Goal: Use online tool/utility: Utilize a website feature to perform a specific function

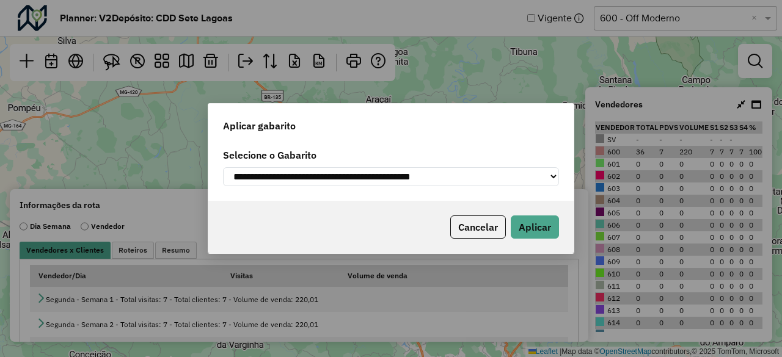
select select "*********"
click at [535, 225] on button "Aplicar" at bounding box center [535, 227] width 48 height 23
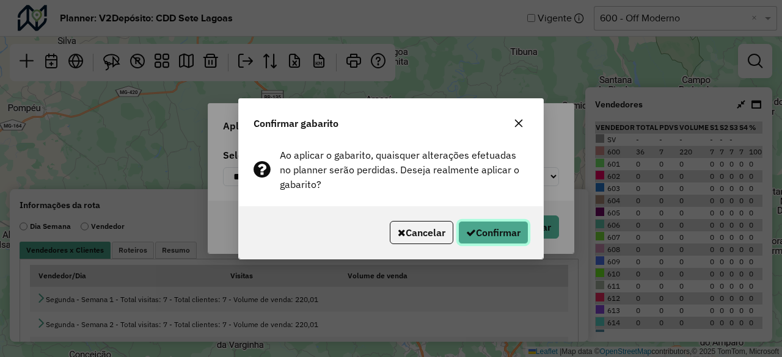
click at [493, 229] on button "Confirmar" at bounding box center [493, 232] width 70 height 23
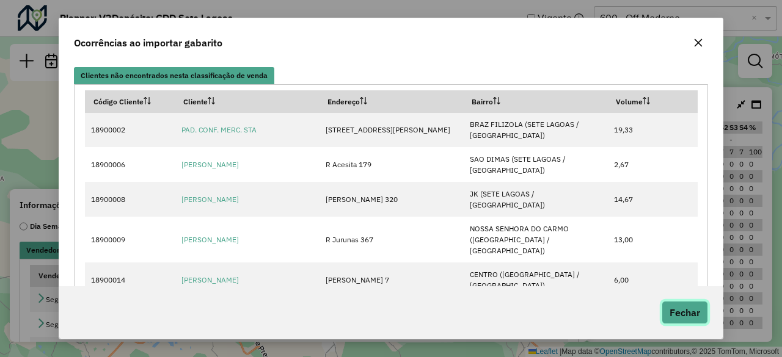
click at [687, 315] on button "Fechar" at bounding box center [685, 312] width 46 height 23
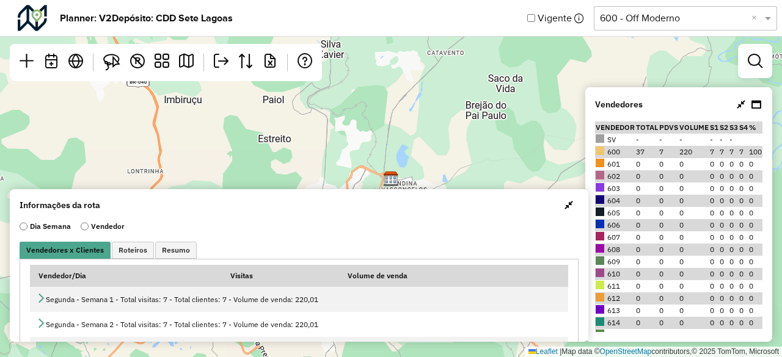
click at [108, 227] on label "Vendedor" at bounding box center [103, 226] width 44 height 11
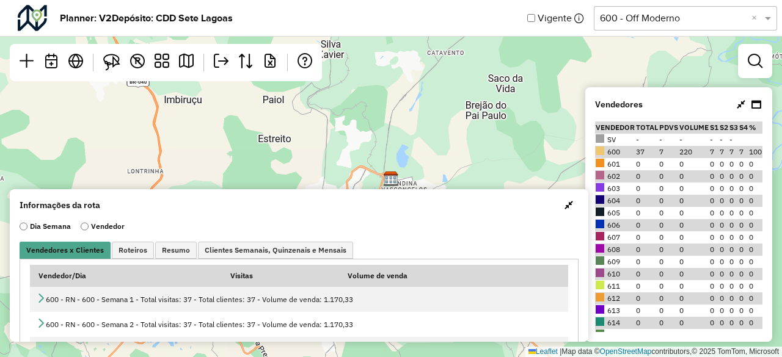
click at [28, 229] on label "Dia Semana" at bounding box center [45, 226] width 51 height 11
click at [166, 249] on span "Resumo" at bounding box center [176, 250] width 28 height 7
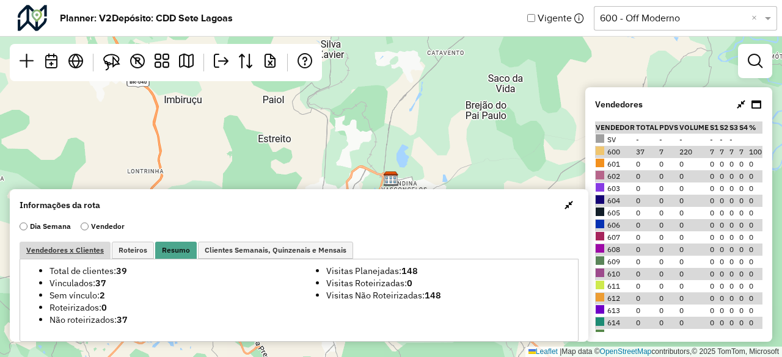
click at [68, 254] on span "Vendedores x Clientes" at bounding box center [65, 250] width 78 height 7
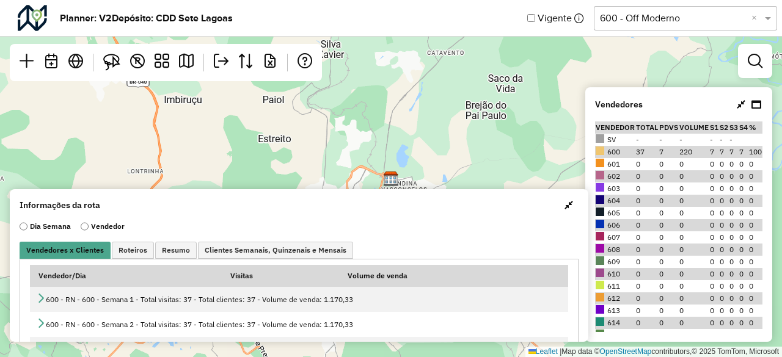
click at [568, 204] on span "button" at bounding box center [569, 205] width 9 height 10
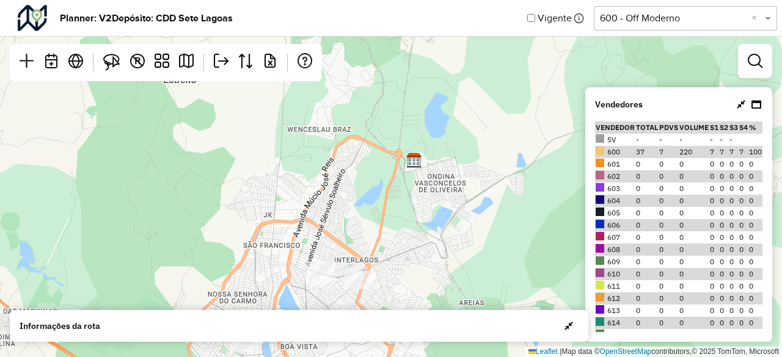
drag, startPoint x: 388, startPoint y: 191, endPoint x: 370, endPoint y: 230, distance: 42.4
click at [370, 230] on div "Leaflet | Map data © OpenStreetMap contributors,© 2025 TomTom, Microsoft" at bounding box center [391, 178] width 782 height 357
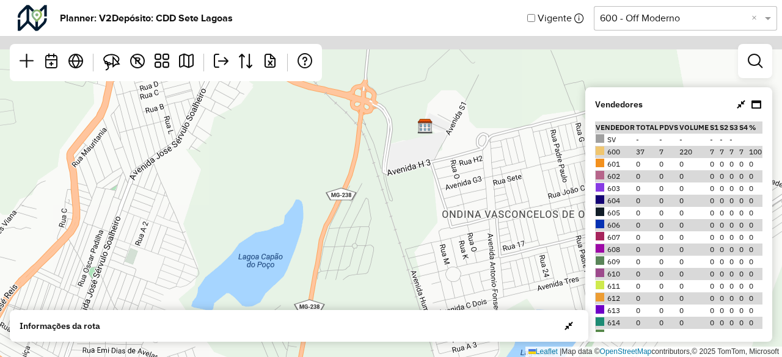
drag, startPoint x: 466, startPoint y: 172, endPoint x: 389, endPoint y: 246, distance: 106.8
click at [389, 246] on div "Leaflet | Map data © OpenStreetMap contributors,© 2025 TomTom, Microsoft" at bounding box center [391, 178] width 782 height 357
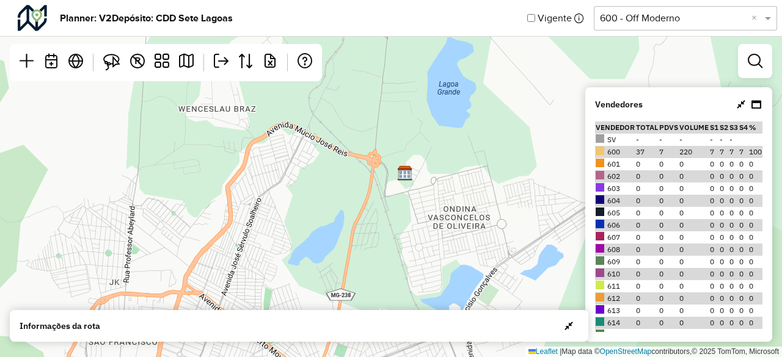
drag, startPoint x: 391, startPoint y: 237, endPoint x: 405, endPoint y: 187, distance: 51.9
click at [405, 188] on div "Leaflet | Map data © OpenStreetMap contributors,© 2025 TomTom, Microsoft" at bounding box center [391, 178] width 782 height 357
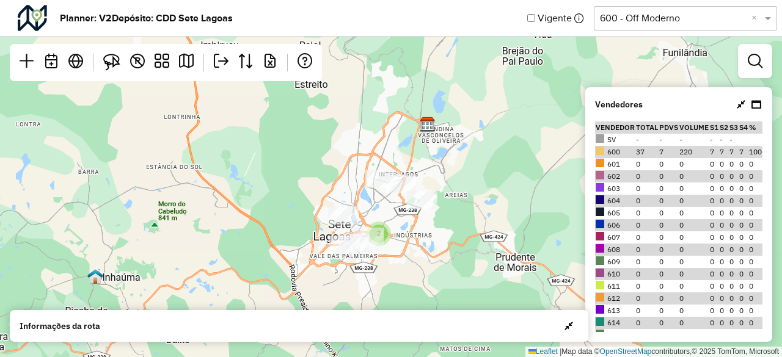
drag, startPoint x: 408, startPoint y: 211, endPoint x: 425, endPoint y: 162, distance: 52.0
click at [425, 162] on div "2 Leaflet | Map data © OpenStreetMap contributors,© 2025 TomTom, Microsoft" at bounding box center [391, 178] width 782 height 357
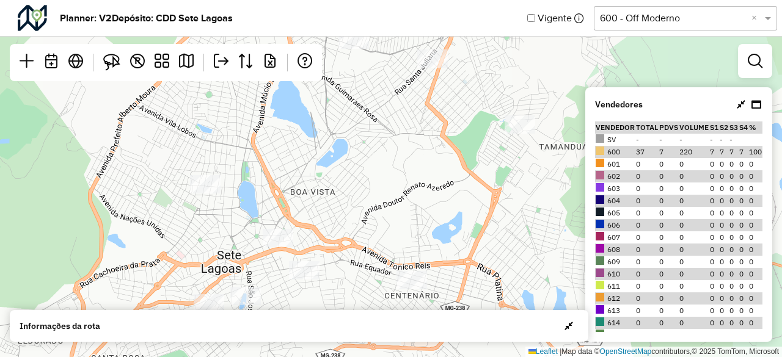
drag, startPoint x: 359, startPoint y: 211, endPoint x: 400, endPoint y: 207, distance: 40.6
click at [400, 207] on div "Leaflet | Map data © OpenStreetMap contributors,© 2025 TomTom, Microsoft" at bounding box center [391, 178] width 782 height 357
drag, startPoint x: 632, startPoint y: 129, endPoint x: 642, endPoint y: 130, distance: 10.4
click at [642, 130] on th "Total" at bounding box center [647, 128] width 23 height 12
click at [650, 153] on td "37" at bounding box center [647, 152] width 23 height 12
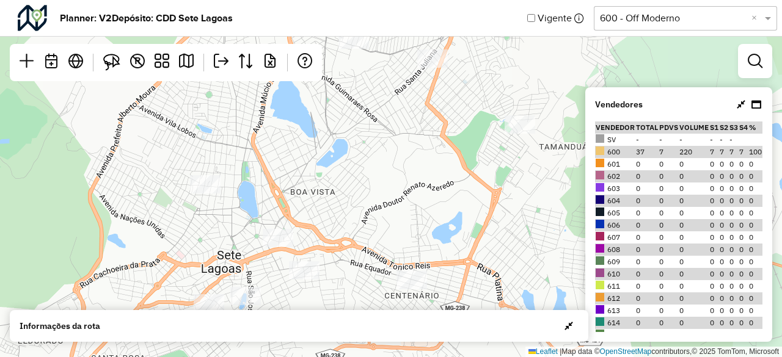
click at [660, 153] on td "7" at bounding box center [669, 152] width 20 height 12
drag, startPoint x: 676, startPoint y: 154, endPoint x: 687, endPoint y: 154, distance: 11.0
click at [687, 154] on td "220" at bounding box center [694, 152] width 31 height 12
click at [709, 152] on td "7" at bounding box center [714, 152] width 10 height 12
drag, startPoint x: 705, startPoint y: 152, endPoint x: 750, endPoint y: 154, distance: 45.9
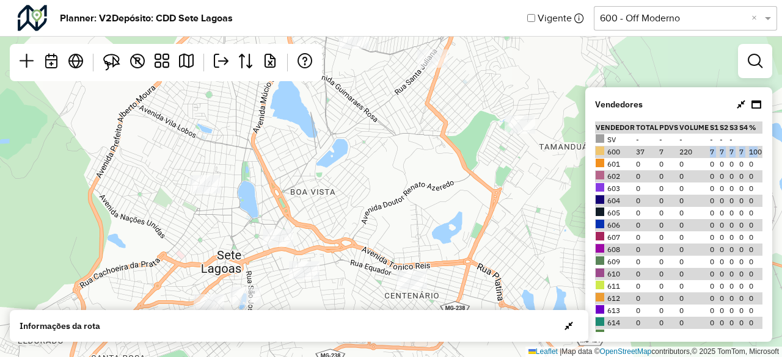
click at [753, 153] on tr "600 37 7 220 7 7 7 7 100" at bounding box center [678, 152] width 167 height 12
click at [701, 175] on td "0" at bounding box center [694, 176] width 31 height 12
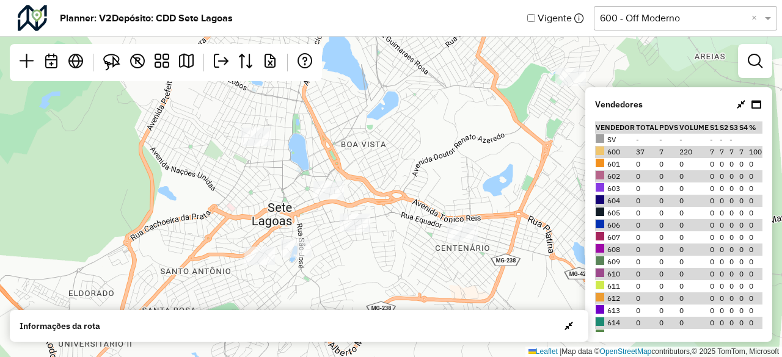
drag, startPoint x: 368, startPoint y: 194, endPoint x: 422, endPoint y: 141, distance: 75.6
click at [422, 141] on div "Leaflet | Map data © OpenStreetMap contributors,© 2025 TomTom, Microsoft" at bounding box center [391, 178] width 782 height 357
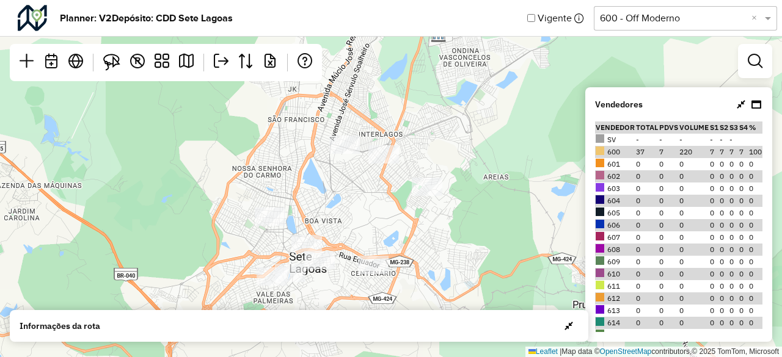
drag, startPoint x: 383, startPoint y: 169, endPoint x: 347, endPoint y: 221, distance: 63.2
click at [347, 221] on div "Leaflet | Map data © OpenStreetMap contributors,© 2025 TomTom, Microsoft" at bounding box center [391, 178] width 782 height 357
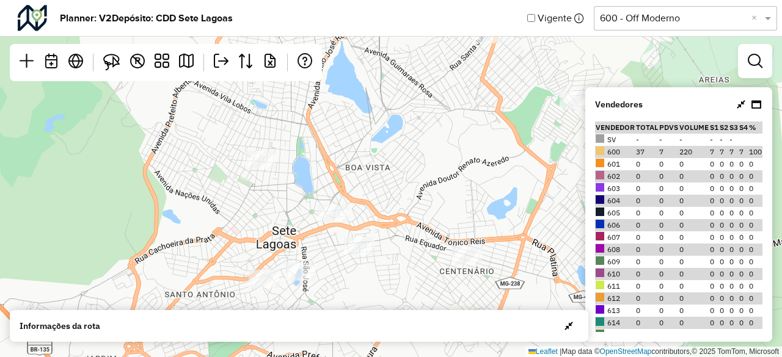
drag, startPoint x: 412, startPoint y: 205, endPoint x: 422, endPoint y: 180, distance: 26.9
click at [422, 180] on div "Leaflet | Map data © OpenStreetMap contributors,© 2025 TomTom, Microsoft" at bounding box center [391, 178] width 782 height 357
click at [692, 21] on input "text" at bounding box center [673, 18] width 147 height 15
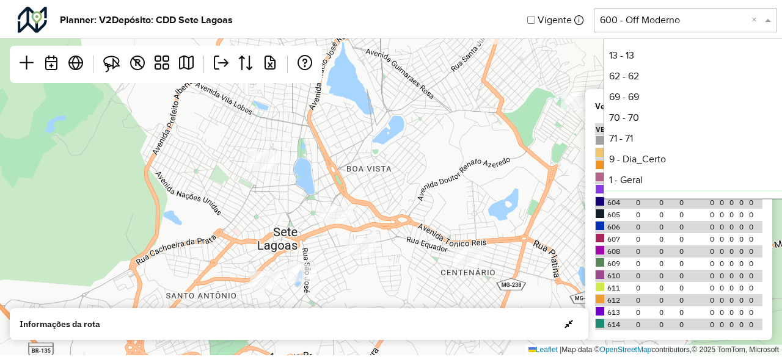
scroll to position [145, 0]
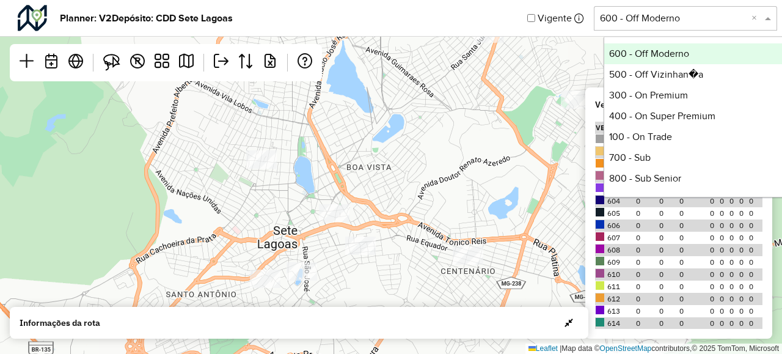
click at [519, 115] on div "Leaflet | Map data © OpenStreetMap contributors,© 2025 TomTom, Microsoft" at bounding box center [391, 177] width 782 height 354
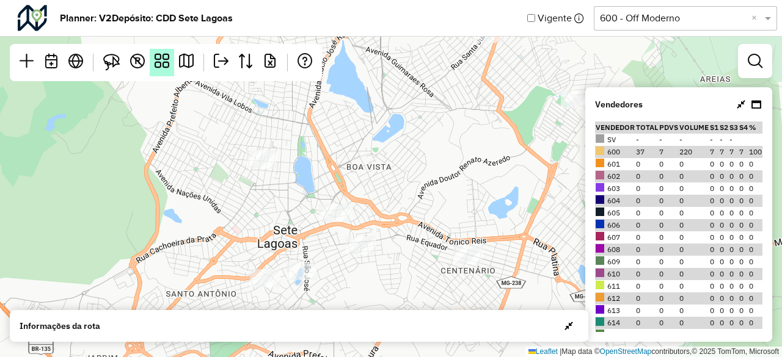
click at [158, 71] on link at bounding box center [162, 62] width 24 height 27
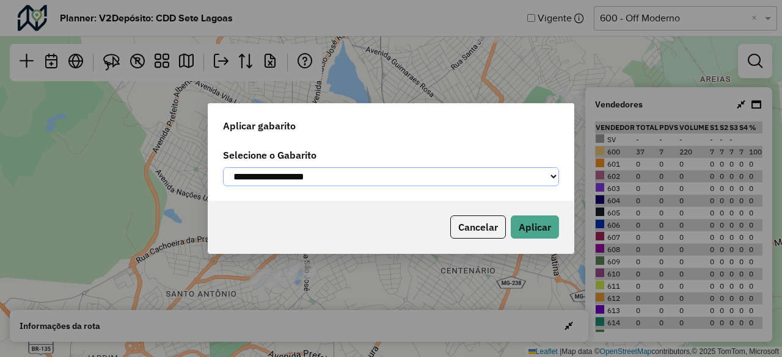
click at [281, 176] on select "**********" at bounding box center [391, 176] width 336 height 19
click at [367, 183] on select "**********" at bounding box center [391, 176] width 336 height 19
click at [482, 227] on button "Cancelar" at bounding box center [478, 227] width 56 height 23
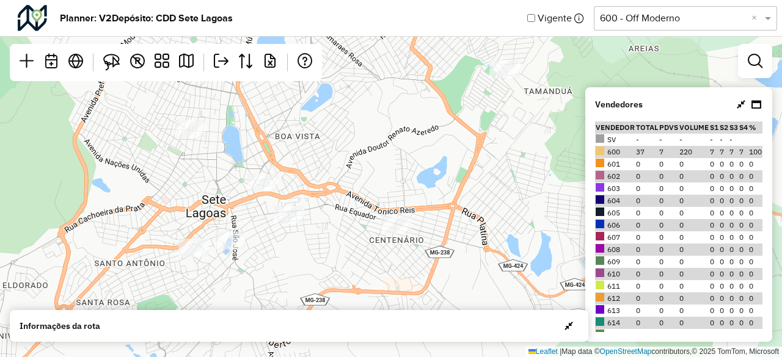
drag, startPoint x: 331, startPoint y: 216, endPoint x: 339, endPoint y: 256, distance: 40.4
click at [339, 256] on div "Leaflet | Map data © OpenStreetMap contributors,© 2025 TomTom, Microsoft" at bounding box center [391, 178] width 782 height 357
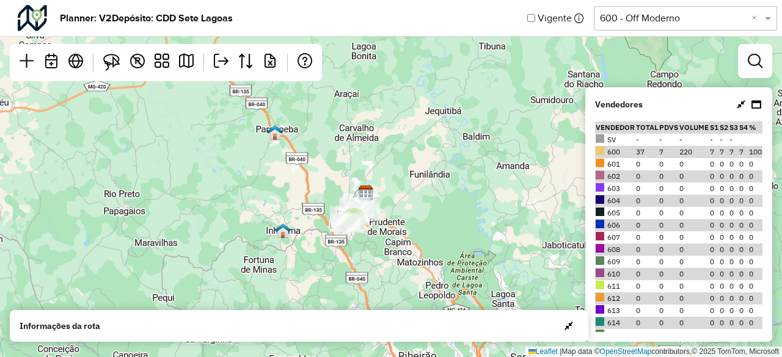
drag, startPoint x: 440, startPoint y: 202, endPoint x: 395, endPoint y: 251, distance: 66.6
click at [395, 251] on div "2 Leaflet | Map data © OpenStreetMap contributors,© 2025 TomTom, Microsoft" at bounding box center [391, 178] width 782 height 357
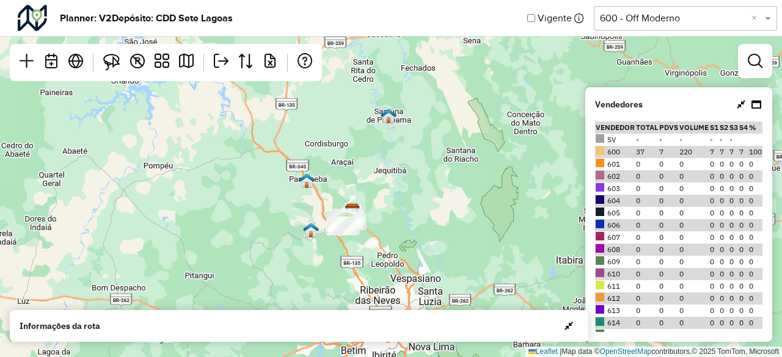
drag, startPoint x: 462, startPoint y: 177, endPoint x: 418, endPoint y: 203, distance: 50.9
click at [418, 203] on div "2 Leaflet | Map data © OpenStreetMap contributors,© 2025 TomTom, Microsoft" at bounding box center [391, 178] width 782 height 357
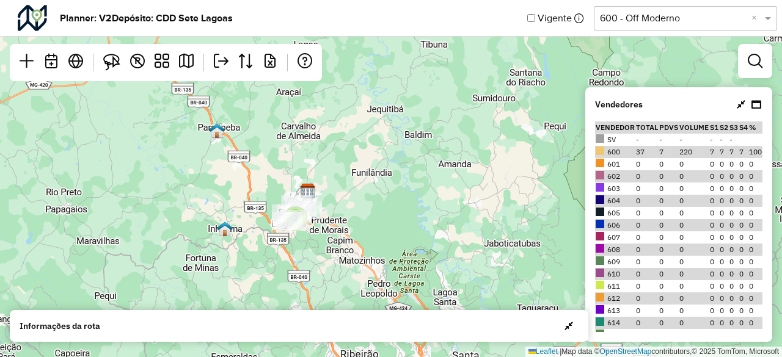
drag, startPoint x: 317, startPoint y: 230, endPoint x: 357, endPoint y: 185, distance: 61.1
click at [357, 185] on div "2 Leaflet | Map data © OpenStreetMap contributors,© 2025 TomTom, Microsoft" at bounding box center [391, 178] width 782 height 357
click at [752, 68] on em at bounding box center [755, 61] width 15 height 15
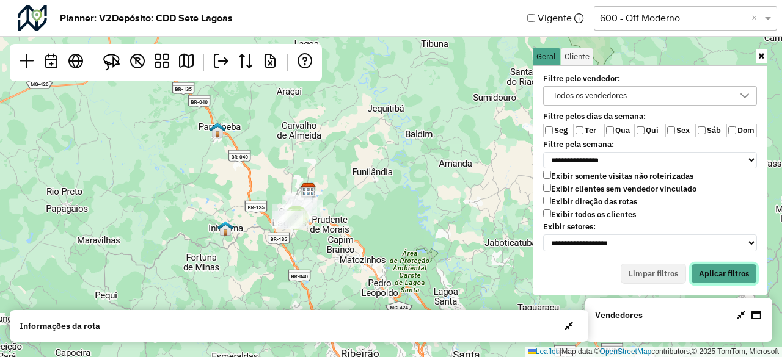
click at [713, 268] on button "Aplicar filtros" at bounding box center [724, 274] width 66 height 21
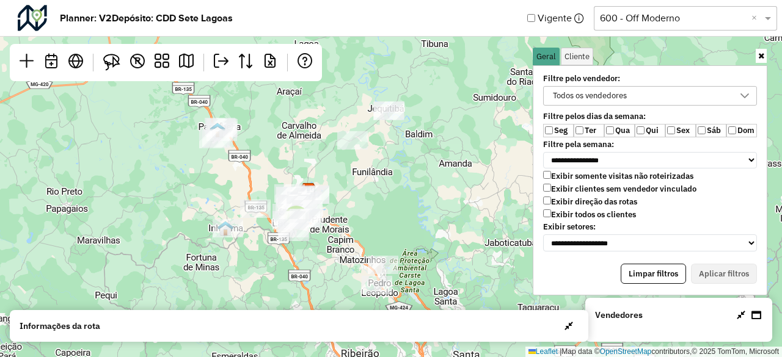
click at [640, 97] on div "Todos os vendedores" at bounding box center [641, 96] width 185 height 18
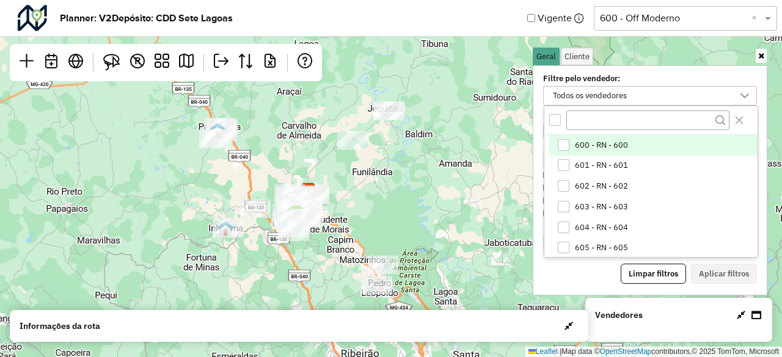
click at [613, 142] on span "600 - RN - 600" at bounding box center [601, 146] width 53 height 10
click at [727, 265] on button "Aplicar filtros" at bounding box center [724, 274] width 66 height 21
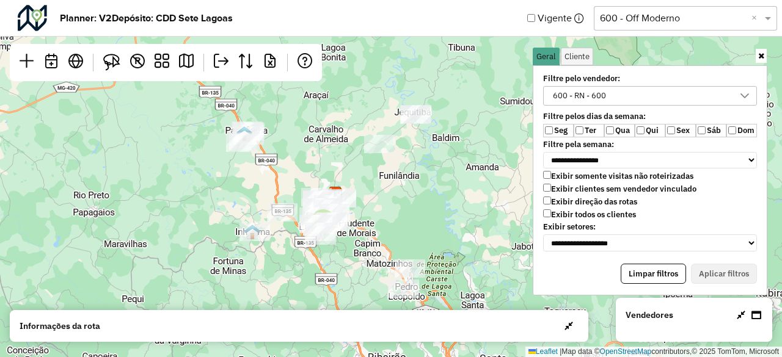
drag, startPoint x: 381, startPoint y: 211, endPoint x: 414, endPoint y: 216, distance: 33.4
click at [414, 216] on div "2 Leaflet | Map data © OpenStreetMap contributors,© 2025 TomTom, Microsoft" at bounding box center [391, 178] width 782 height 357
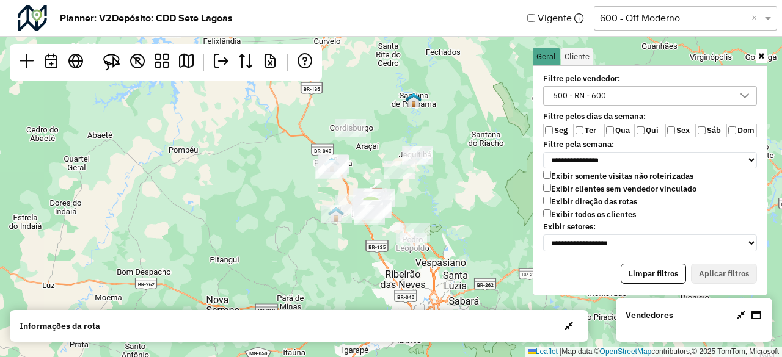
click at [761, 62] on link at bounding box center [761, 56] width 11 height 14
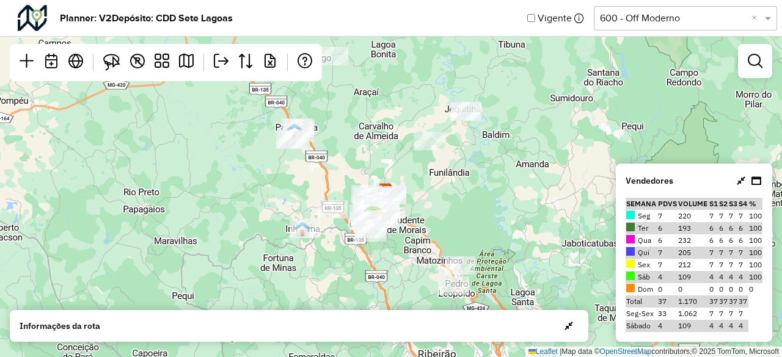
drag, startPoint x: 420, startPoint y: 224, endPoint x: 466, endPoint y: 178, distance: 65.2
click at [466, 178] on div "2 Leaflet | Map data © OpenStreetMap contributors,© 2025 TomTom, Microsoft" at bounding box center [391, 178] width 782 height 357
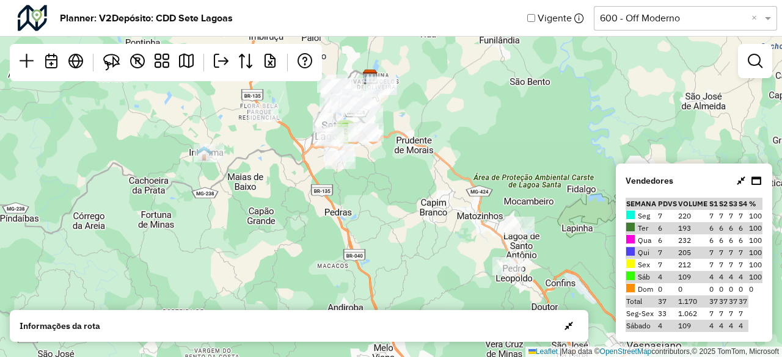
drag, startPoint x: 439, startPoint y: 207, endPoint x: 460, endPoint y: 123, distance: 86.3
click at [463, 116] on div "2 Leaflet | Map data © OpenStreetMap contributors,© 2025 TomTom, Microsoft" at bounding box center [391, 178] width 782 height 357
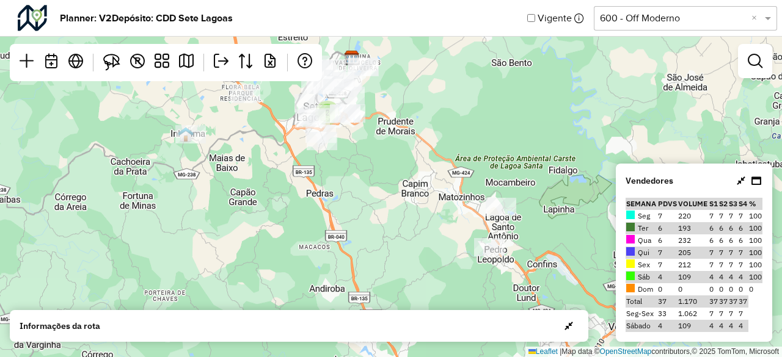
drag, startPoint x: 440, startPoint y: 200, endPoint x: 422, endPoint y: 180, distance: 27.3
click at [422, 180] on div "2 Leaflet | Map data © OpenStreetMap contributors,© 2025 TomTom, Microsoft" at bounding box center [391, 178] width 782 height 357
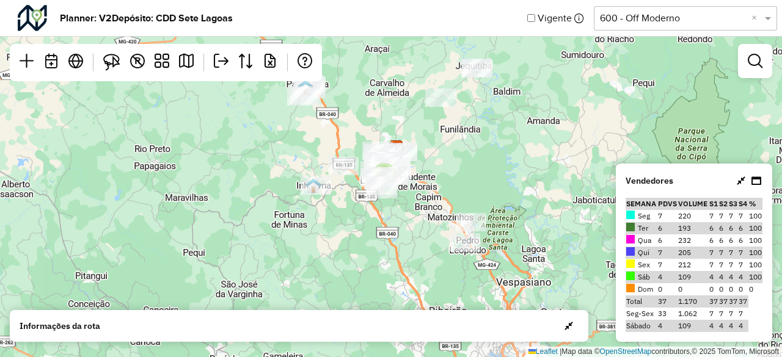
drag, startPoint x: 319, startPoint y: 203, endPoint x: 329, endPoint y: 234, distance: 32.1
click at [329, 234] on div "2 Leaflet | Map data © OpenStreetMap contributors,© 2025 TomTom, Microsoft" at bounding box center [391, 178] width 782 height 357
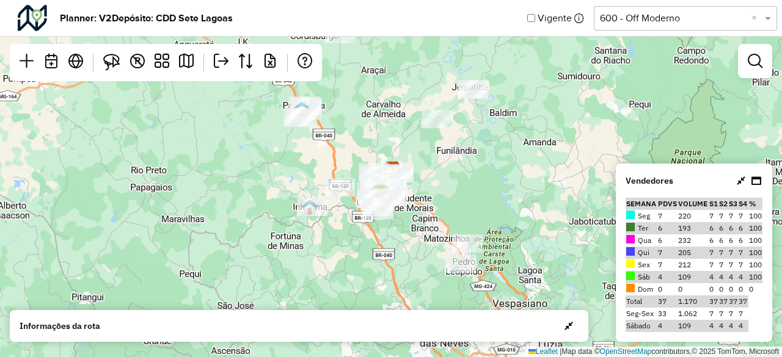
drag, startPoint x: 495, startPoint y: 161, endPoint x: 491, endPoint y: 181, distance: 21.1
click at [491, 181] on div "2 Leaflet | Map data © OpenStreetMap contributors,© 2025 TomTom, Microsoft" at bounding box center [391, 178] width 782 height 357
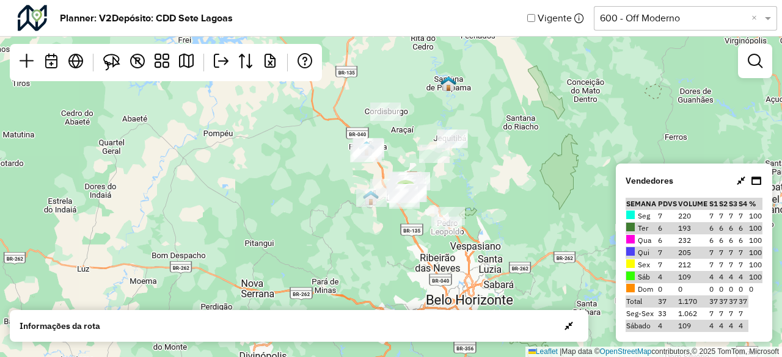
drag, startPoint x: 484, startPoint y: 170, endPoint x: 475, endPoint y: 180, distance: 13.9
click at [475, 180] on div "2 Leaflet | Map data © OpenStreetMap contributors,© 2025 TomTom, Microsoft" at bounding box center [391, 178] width 782 height 357
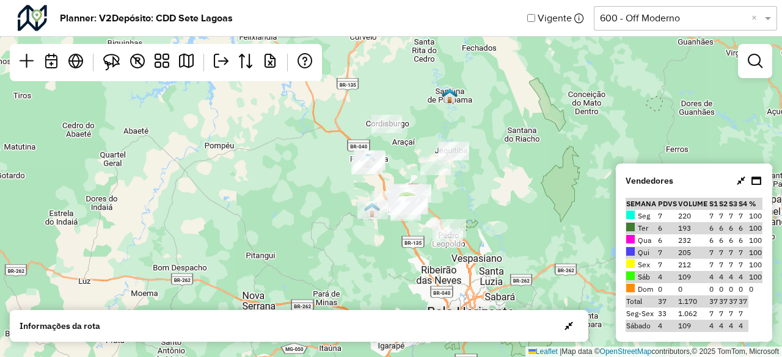
drag, startPoint x: 505, startPoint y: 174, endPoint x: 506, endPoint y: 185, distance: 11.0
click at [506, 185] on div "2 Leaflet | Map data © OpenStreetMap contributors,© 2025 TomTom, Microsoft" at bounding box center [391, 178] width 782 height 357
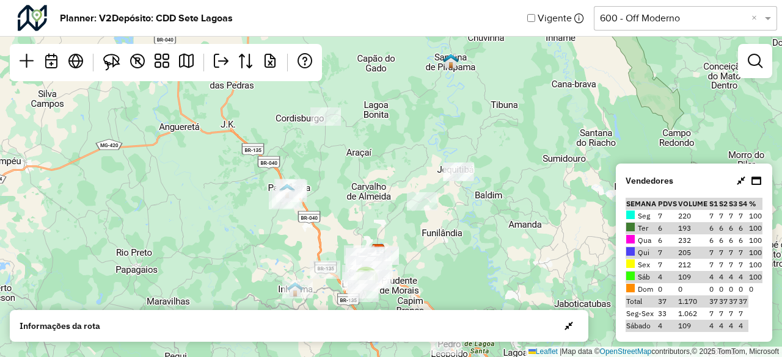
drag, startPoint x: 462, startPoint y: 199, endPoint x: 473, endPoint y: 259, distance: 60.9
click at [473, 259] on div "2 Leaflet | Map data © OpenStreetMap contributors,© 2025 TomTom, Microsoft" at bounding box center [391, 178] width 782 height 357
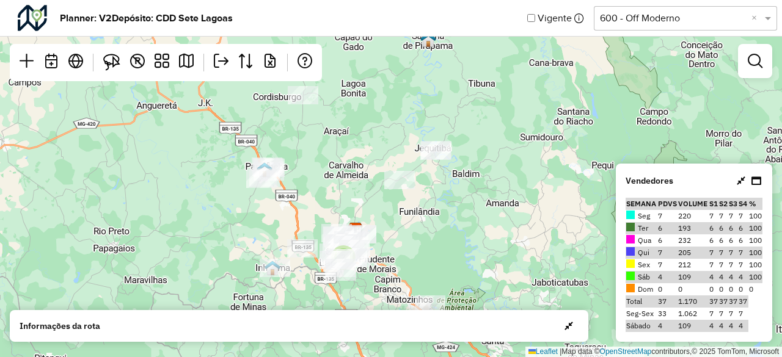
drag, startPoint x: 274, startPoint y: 236, endPoint x: 241, endPoint y: 194, distance: 54.4
click at [241, 194] on div "2 Leaflet | Map data © OpenStreetMap contributors,© 2025 TomTom, Microsoft" at bounding box center [391, 178] width 782 height 357
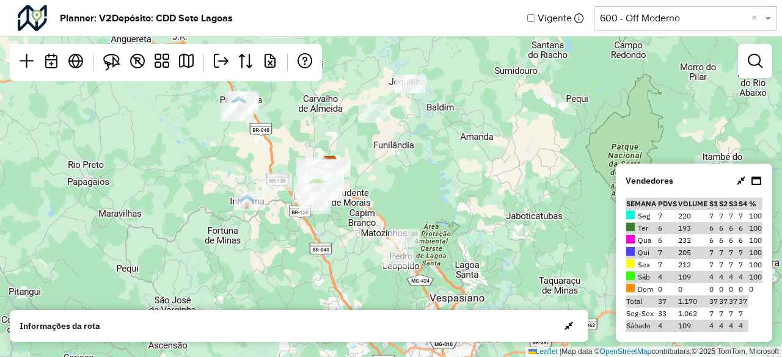
drag, startPoint x: 394, startPoint y: 248, endPoint x: 378, endPoint y: 195, distance: 55.3
click at [378, 195] on div "2 Leaflet | Map data © OpenStreetMap contributors,© 2025 TomTom, Microsoft" at bounding box center [391, 178] width 782 height 357
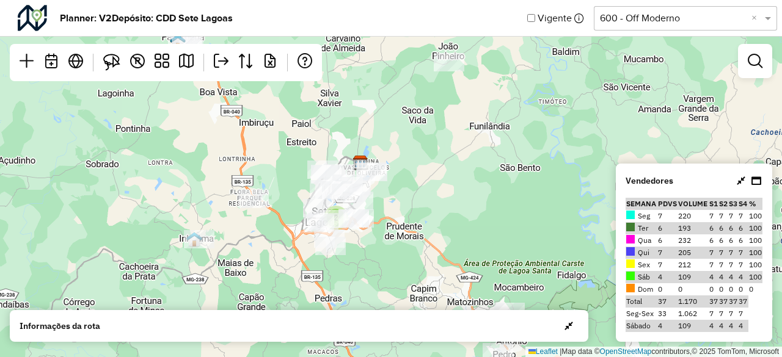
drag, startPoint x: 328, startPoint y: 209, endPoint x: 413, endPoint y: 276, distance: 108.4
click at [413, 276] on div "2 Leaflet | Map data © OpenStreetMap contributors,© 2025 TomTom, Microsoft" at bounding box center [391, 178] width 782 height 357
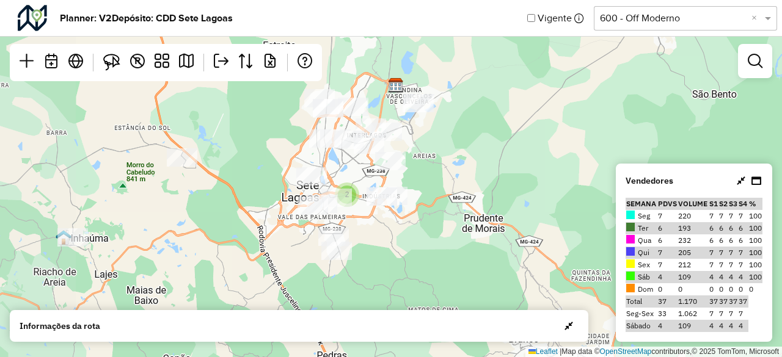
drag, startPoint x: 378, startPoint y: 263, endPoint x: 458, endPoint y: 274, distance: 81.4
click at [458, 274] on div "2 Leaflet | Map data © OpenStreetMap contributors,© 2025 TomTom, Microsoft" at bounding box center [391, 178] width 782 height 357
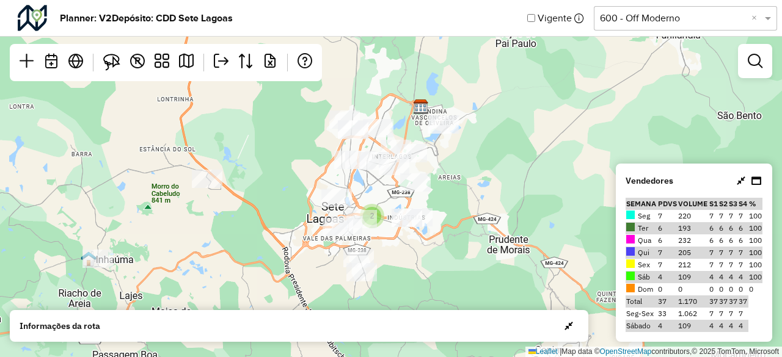
drag, startPoint x: 422, startPoint y: 249, endPoint x: 447, endPoint y: 267, distance: 31.0
click at [447, 267] on div "2 Leaflet | Map data © OpenStreetMap contributors,© 2025 TomTom, Microsoft" at bounding box center [391, 178] width 782 height 357
